Goal: Find specific page/section: Find specific page/section

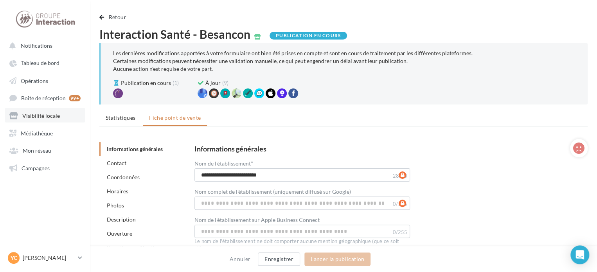
drag, startPoint x: 49, startPoint y: 120, endPoint x: 54, endPoint y: 115, distance: 6.9
click at [49, 120] on link "Visibilité locale" at bounding box center [45, 115] width 81 height 14
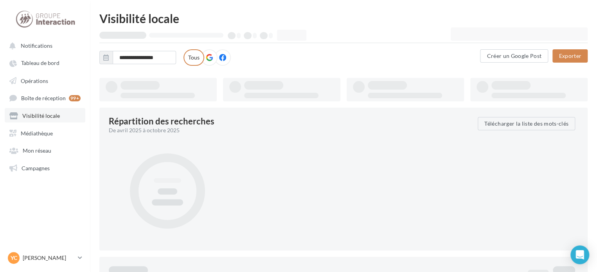
click at [44, 114] on span "Visibilité locale" at bounding box center [41, 115] width 38 height 7
click at [33, 120] on link "Visibilité locale" at bounding box center [45, 115] width 81 height 14
click at [33, 119] on link "Visibilité locale" at bounding box center [45, 115] width 81 height 14
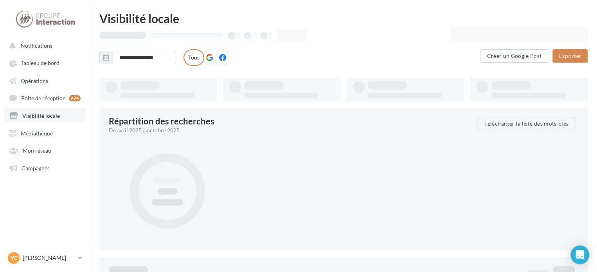
click at [33, 119] on span "Visibilité locale" at bounding box center [41, 115] width 38 height 7
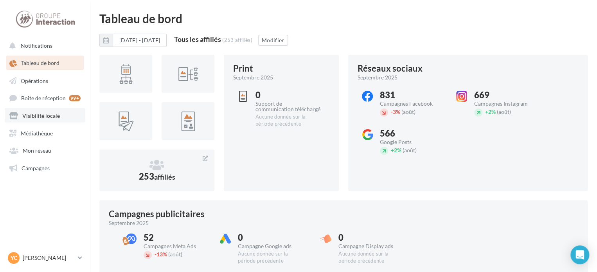
click at [53, 115] on span "Visibilité locale" at bounding box center [41, 115] width 38 height 7
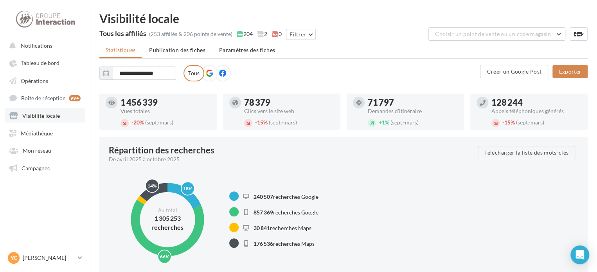
click at [57, 118] on span "Visibilité locale" at bounding box center [41, 115] width 38 height 7
click at [66, 119] on link "Visibilité locale" at bounding box center [45, 115] width 81 height 14
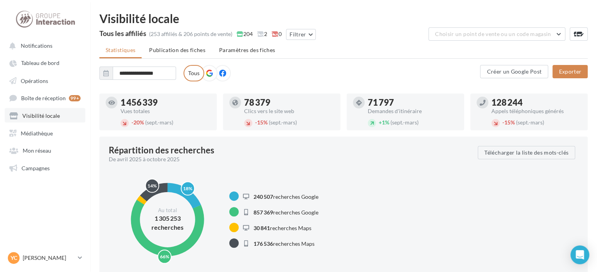
click at [66, 119] on link "Visibilité locale" at bounding box center [45, 115] width 81 height 14
click at [81, 255] on icon at bounding box center [80, 257] width 4 height 7
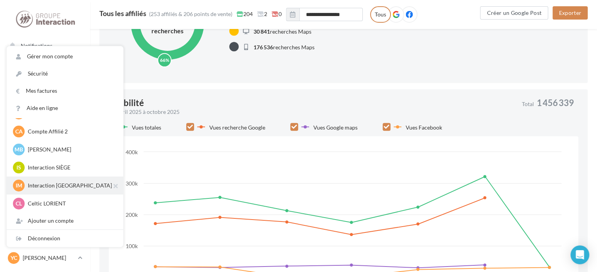
scroll to position [235, 0]
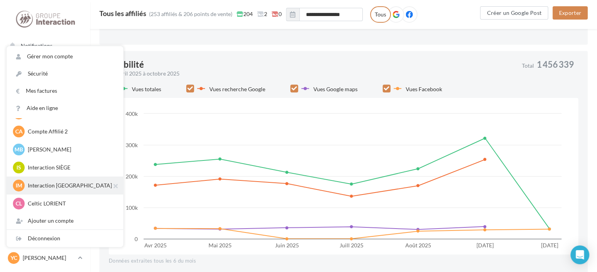
click at [54, 187] on p "Interaction MARSEILLE" at bounding box center [71, 186] width 86 height 8
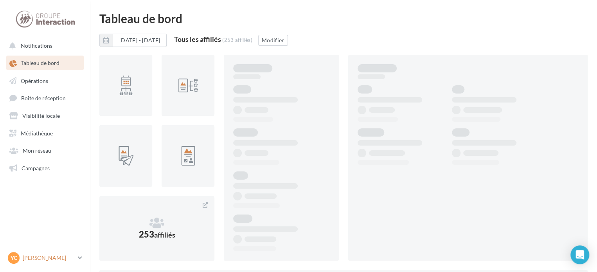
click at [69, 257] on p "[PERSON_NAME]" at bounding box center [49, 258] width 52 height 8
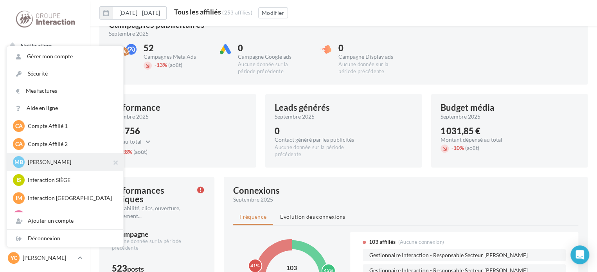
scroll to position [36, 0]
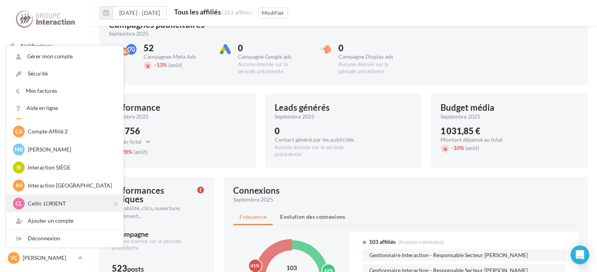
click at [55, 202] on p "Celtic LORIENT" at bounding box center [71, 204] width 86 height 8
